Goal: Task Accomplishment & Management: Manage account settings

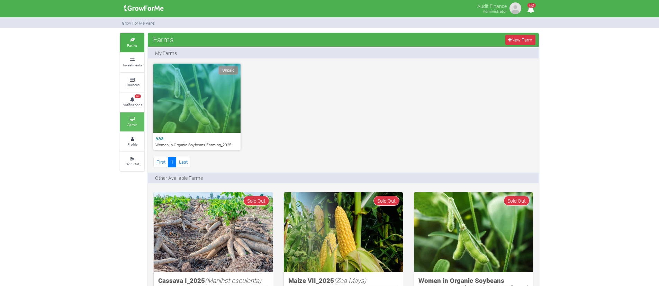
click at [123, 125] on link "Admin" at bounding box center [132, 122] width 24 height 19
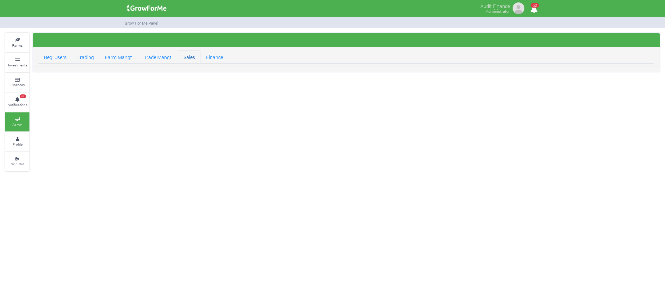
click at [182, 56] on link "Sales" at bounding box center [189, 57] width 23 height 14
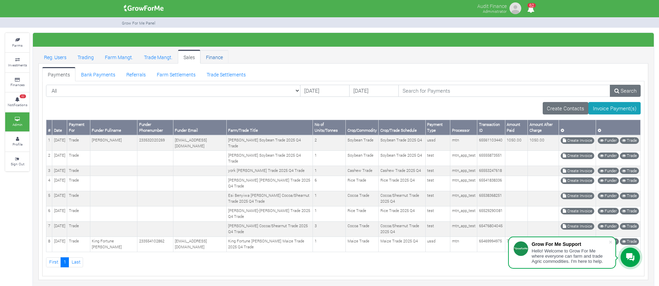
click at [209, 55] on link "Finance" at bounding box center [214, 57] width 28 height 14
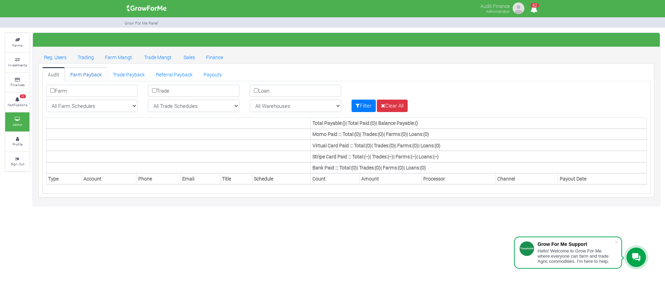
click at [87, 75] on link "Farm Payback" at bounding box center [86, 74] width 43 height 14
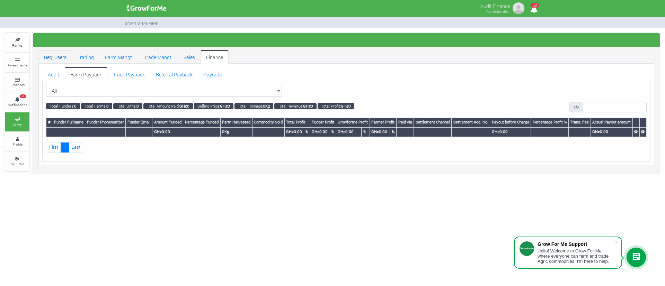
click at [52, 52] on link "Reg. Users" at bounding box center [55, 57] width 34 height 14
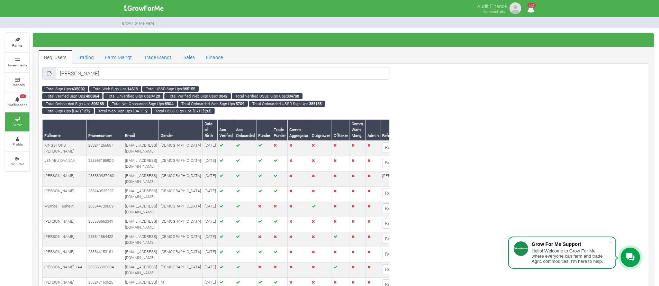
type input "[PERSON_NAME]"
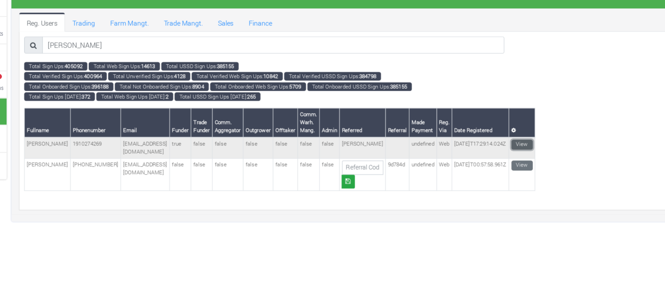
click at [398, 145] on link "View" at bounding box center [406, 146] width 16 height 7
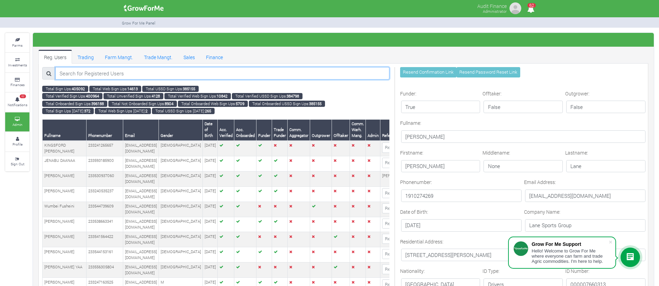
click at [161, 72] on input "search" at bounding box center [222, 73] width 334 height 12
paste input "[PERSON_NAME]"
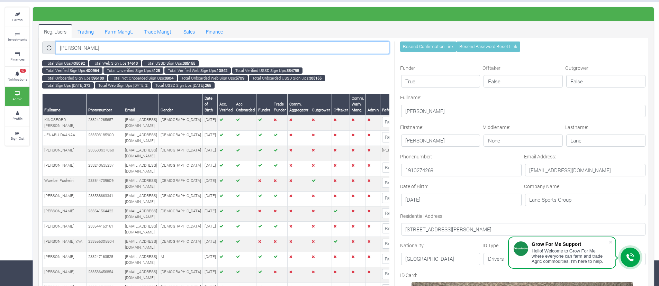
scroll to position [26, 0]
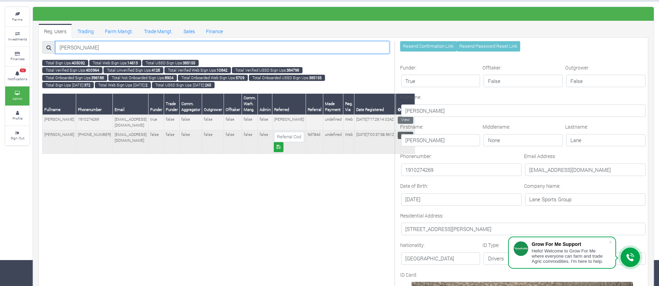
type input "[PERSON_NAME]"
click at [398, 133] on link "View" at bounding box center [406, 135] width 16 height 7
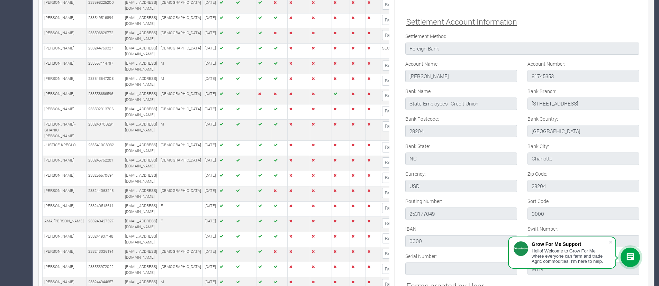
scroll to position [693, 0]
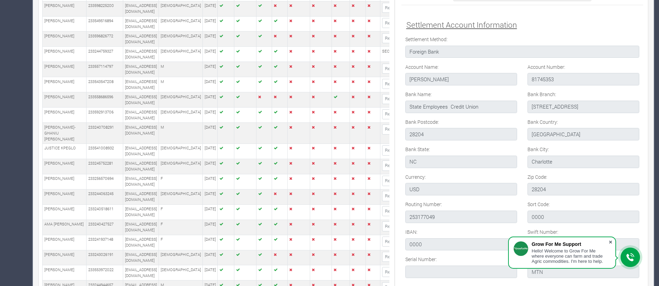
click at [612, 241] on span at bounding box center [610, 242] width 7 height 7
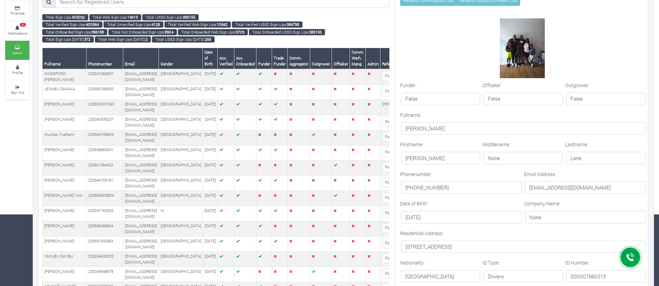
scroll to position [104, 0]
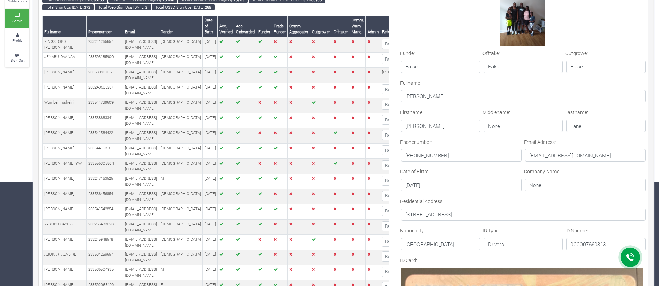
click at [552, 154] on p "[EMAIL_ADDRESS][DOMAIN_NAME]" at bounding box center [585, 155] width 120 height 12
copy form "[EMAIL_ADDRESS][DOMAIN_NAME]"
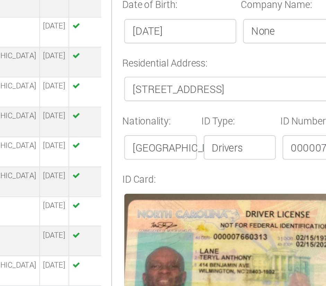
scroll to position [0, 48]
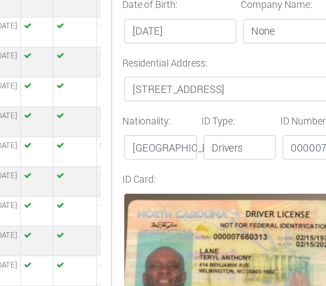
drag, startPoint x: 199, startPoint y: 94, endPoint x: 250, endPoint y: 97, distance: 51.3
click at [250, 97] on p "718 Gesco St Unit 508 Charlotte,NC 28208" at bounding box center [253, 103] width 117 height 12
copy p "718 Gesco St Unit 508"
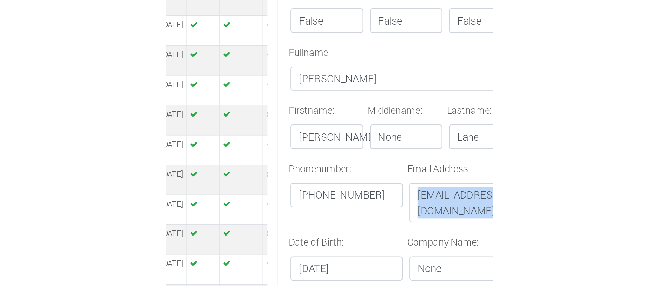
scroll to position [149, 0]
